Goal: Task Accomplishment & Management: Manage account settings

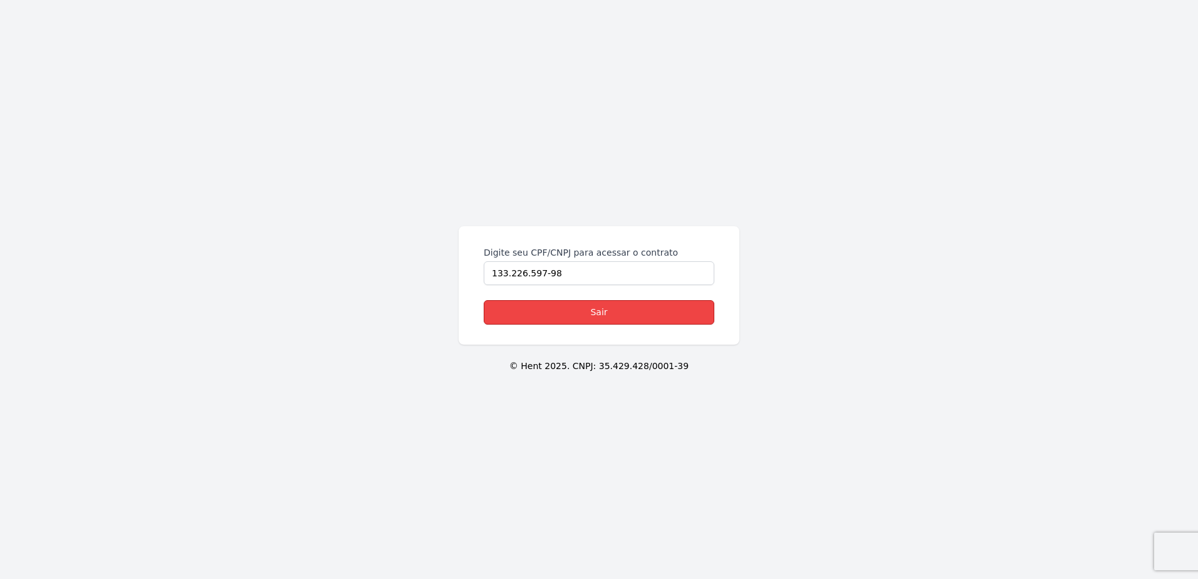
click at [567, 303] on link "Sair" at bounding box center [599, 312] width 231 height 24
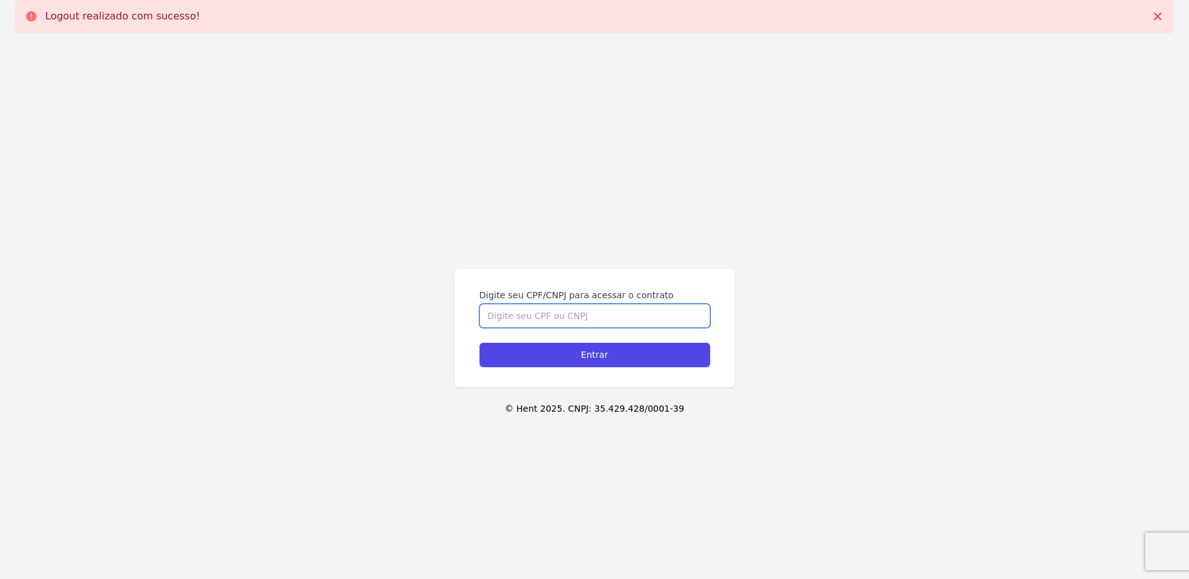
click at [567, 310] on input "Digite seu CPF/CNPJ para acessar o contrato" at bounding box center [594, 316] width 231 height 24
type input "13322659798"
click at [479, 343] on input "Entrar" at bounding box center [594, 355] width 231 height 24
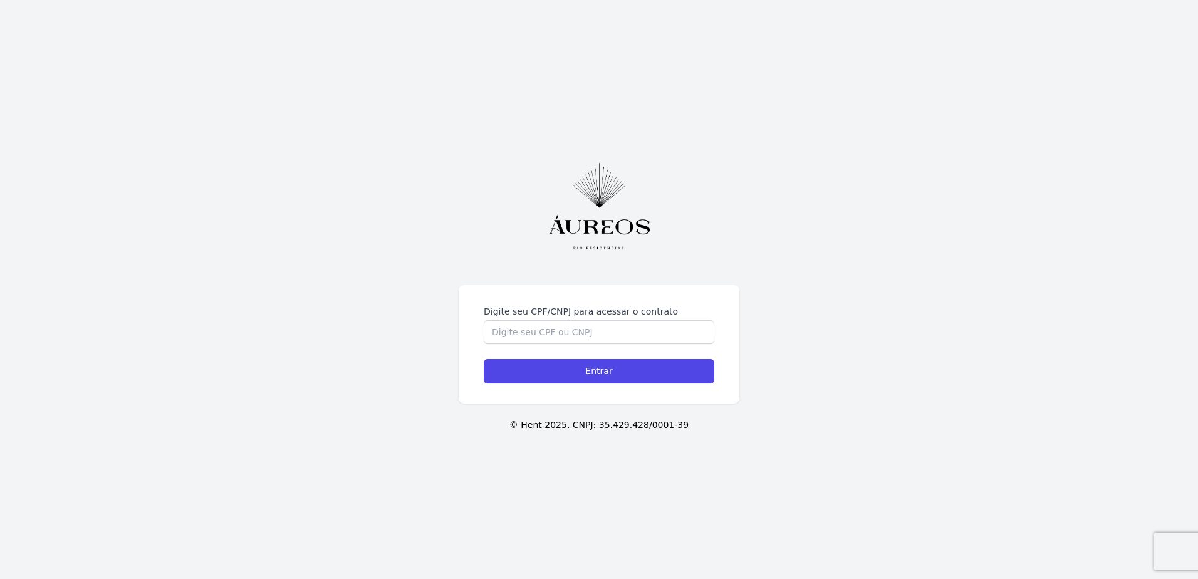
click at [382, 261] on div "Digite seu CPF/CNPJ para acessar o contrato Entrar © Hent 2025. CNPJ: 35.429.42…" at bounding box center [599, 289] width 1198 height 579
click at [562, 332] on input "Digite seu CPF/CNPJ para acessar o contrato" at bounding box center [599, 332] width 231 height 24
type input "13322659798"
click at [484, 359] on input "Entrar" at bounding box center [599, 371] width 231 height 24
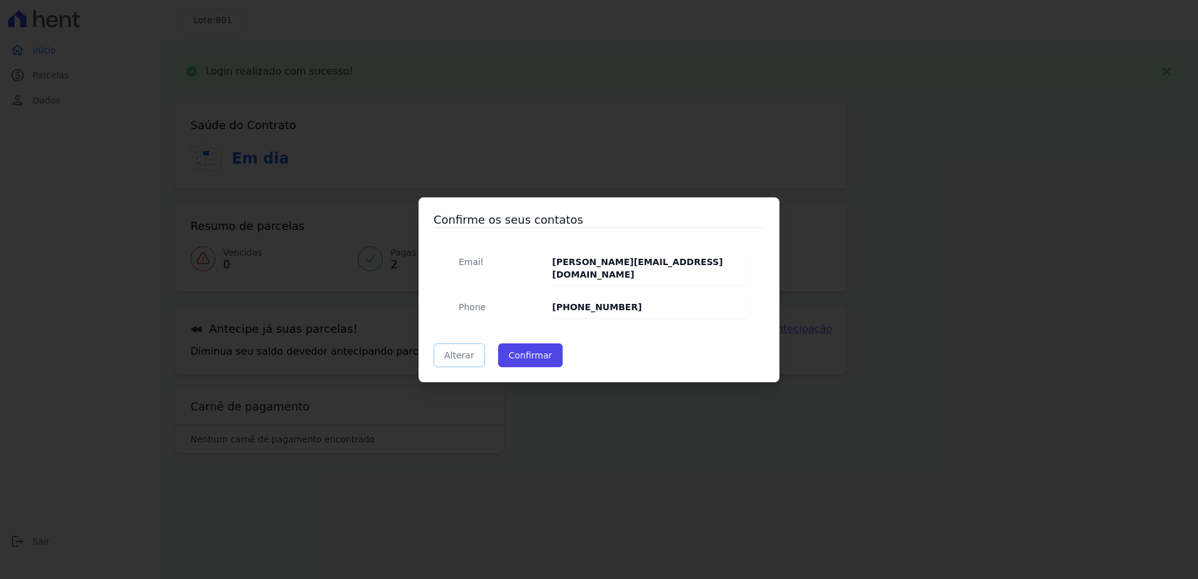
click at [452, 352] on link "Alterar" at bounding box center [459, 355] width 51 height 24
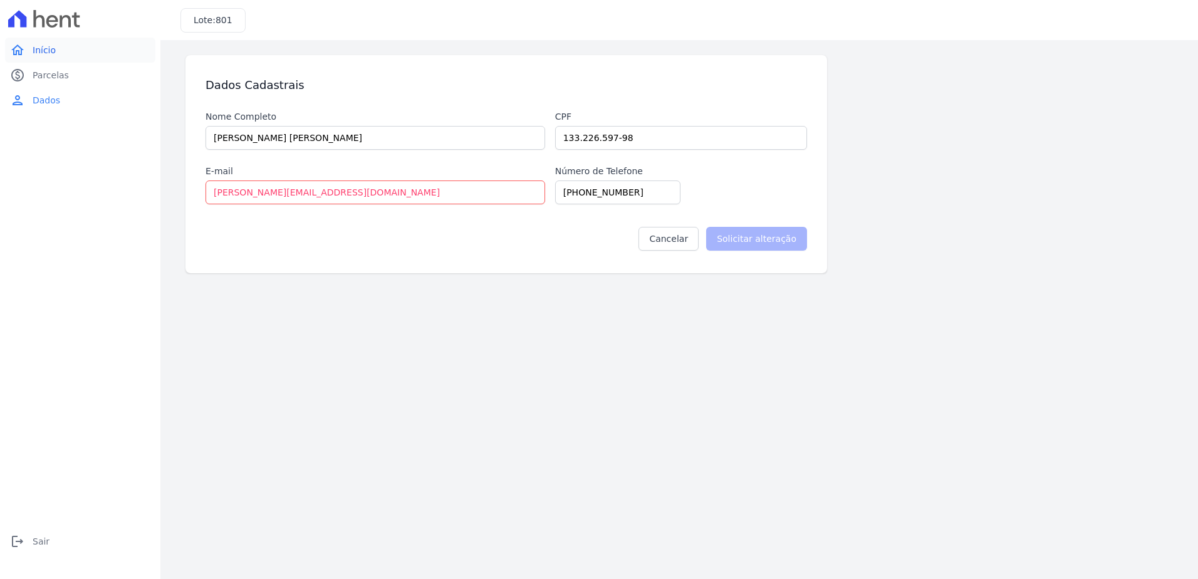
click at [62, 55] on link "home Início" at bounding box center [80, 50] width 150 height 25
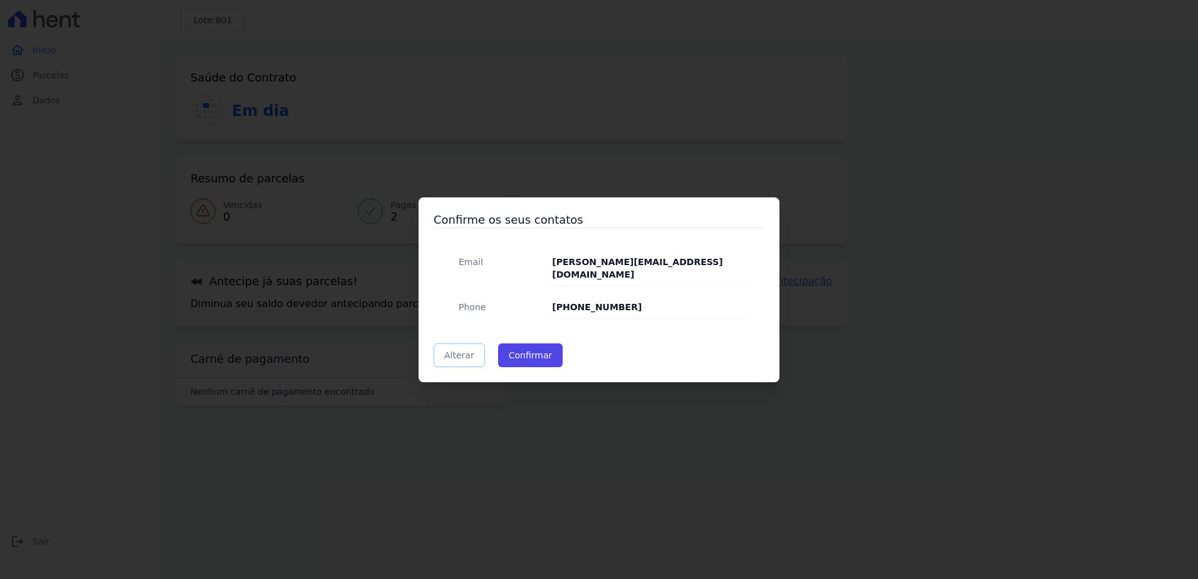
click at [449, 343] on link "Alterar" at bounding box center [459, 355] width 51 height 24
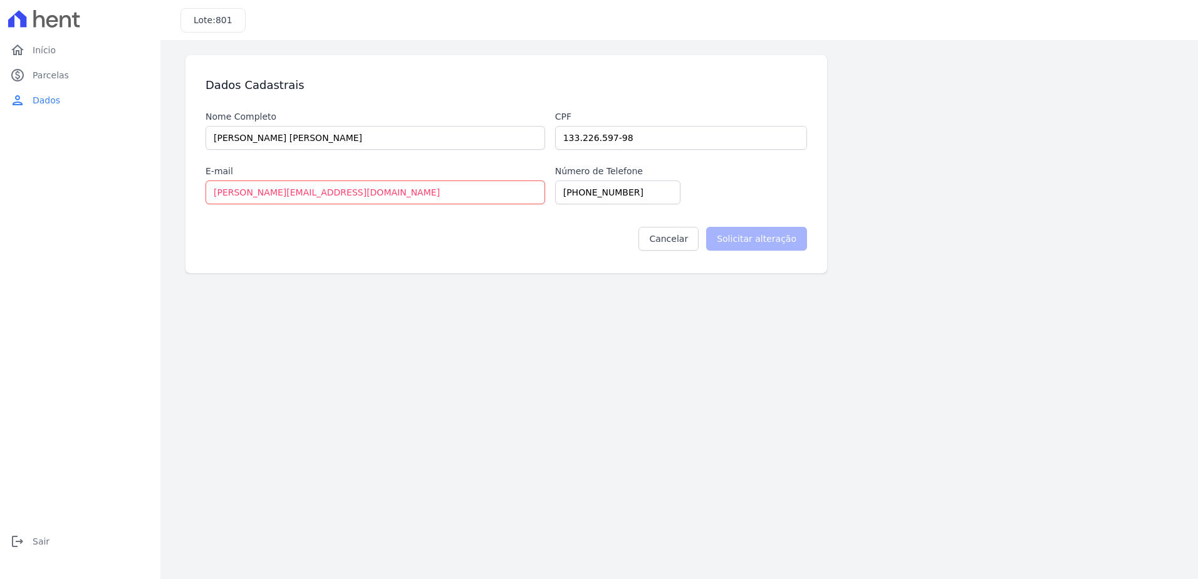
click at [41, 23] on icon at bounding box center [44, 19] width 72 height 18
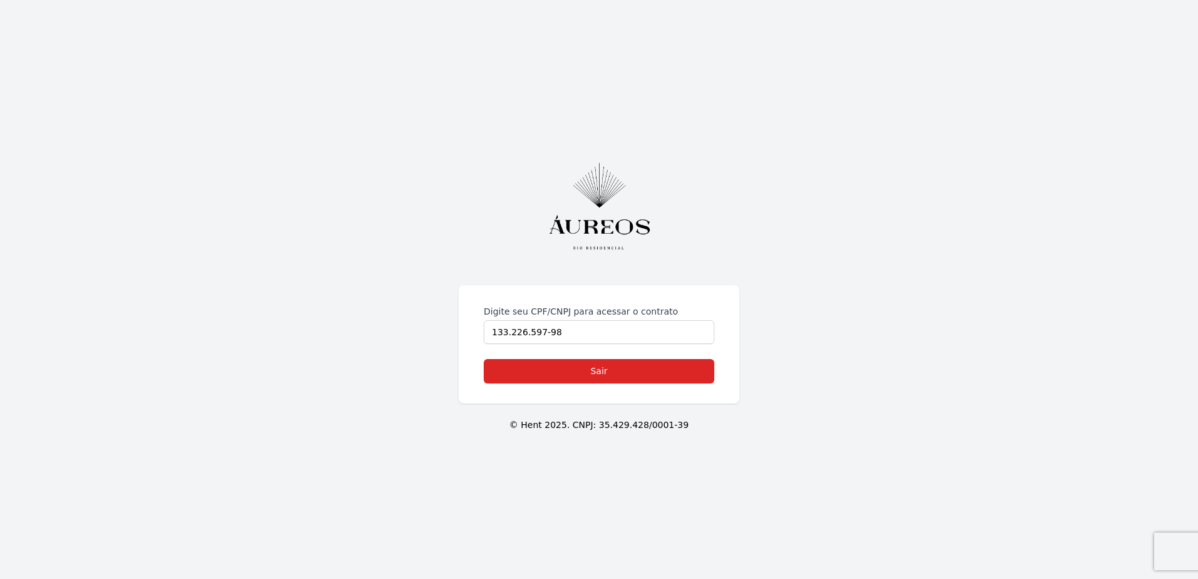
click at [571, 320] on div "Digite seu CPF/CNPJ para acessar o contrato 133.226.597-98" at bounding box center [599, 324] width 231 height 39
